Goal: Complete application form

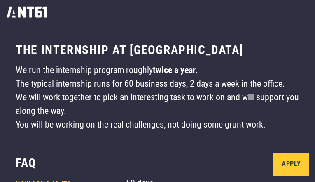
type input "*********"
type input "**********"
type input "*********"
type input "**********"
